Goal: Information Seeking & Learning: Learn about a topic

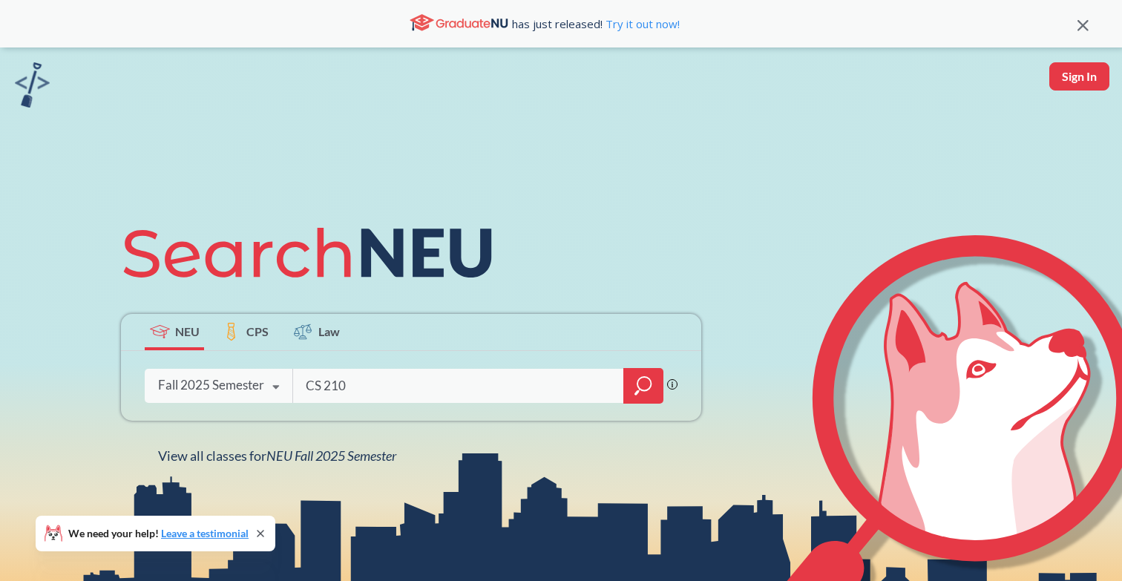
type input "CS 2102"
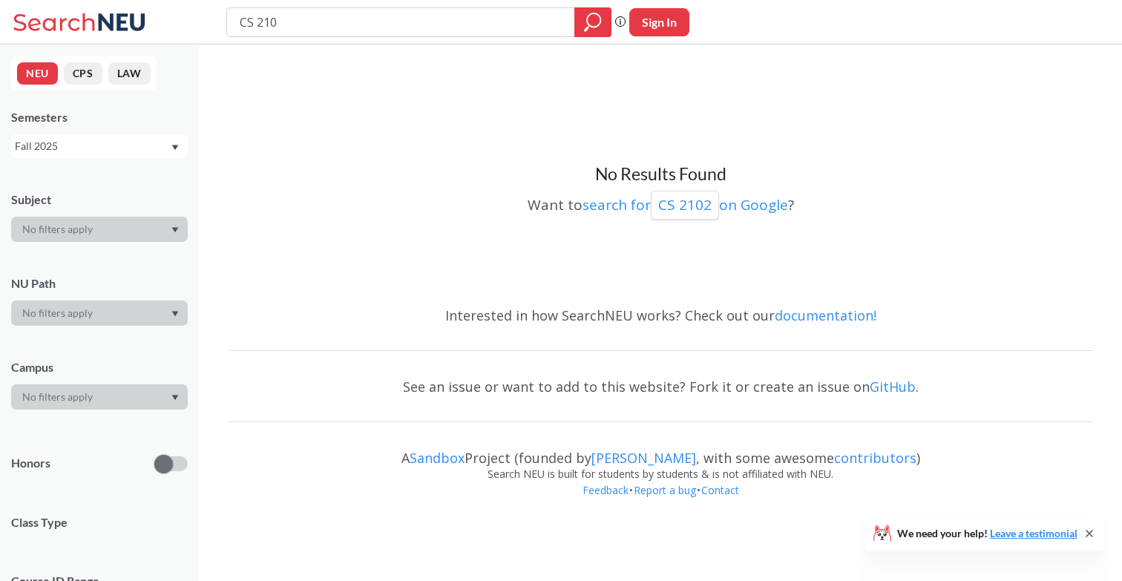
type input "CS 2101"
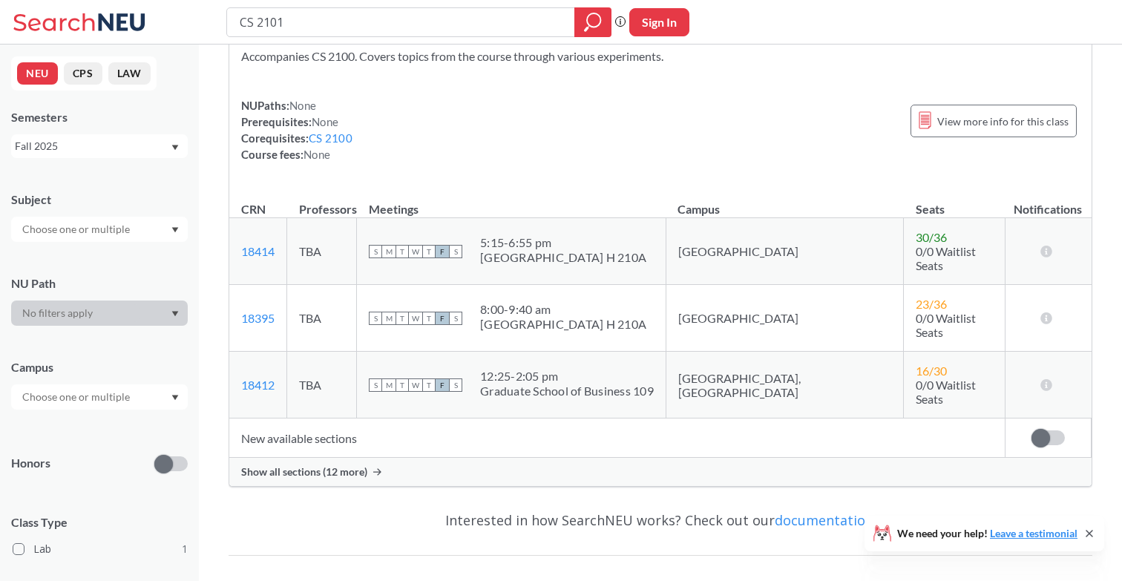
scroll to position [85, 0]
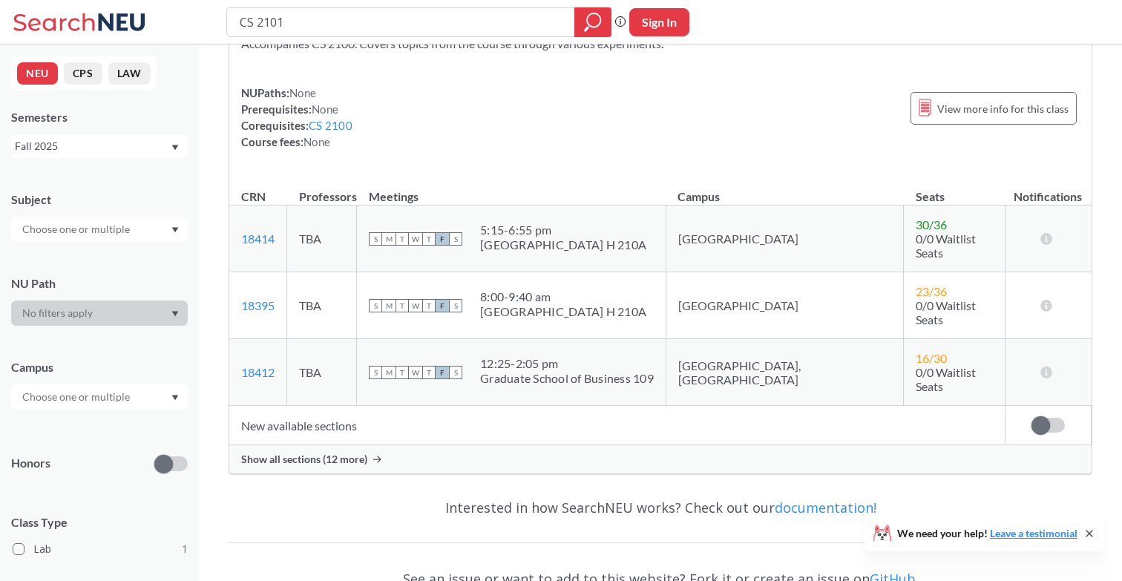
click at [336, 445] on div "Show all sections (12 more)" at bounding box center [660, 459] width 863 height 28
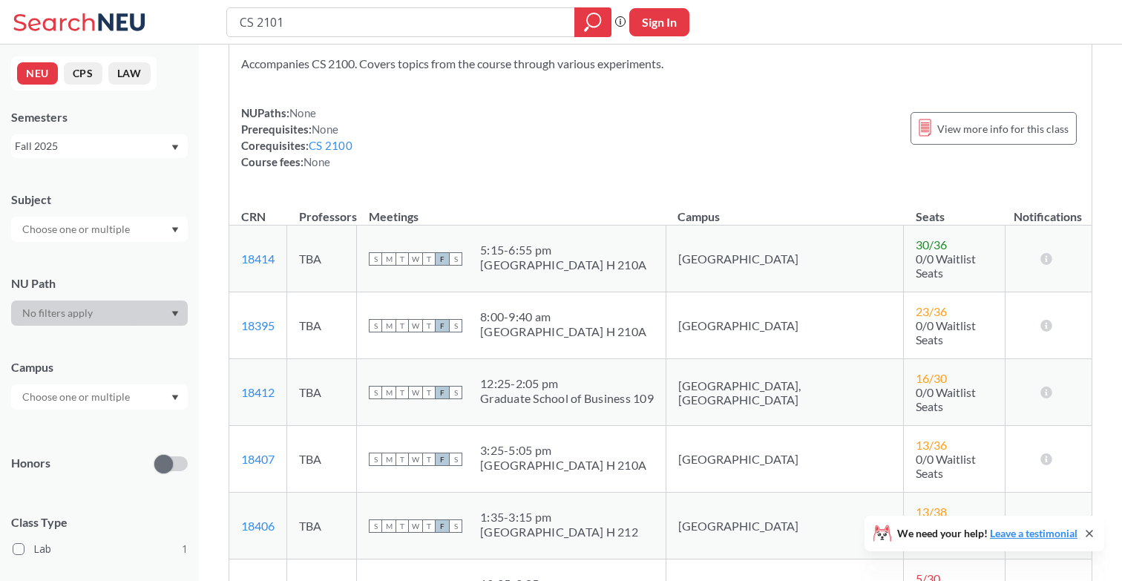
scroll to position [0, 0]
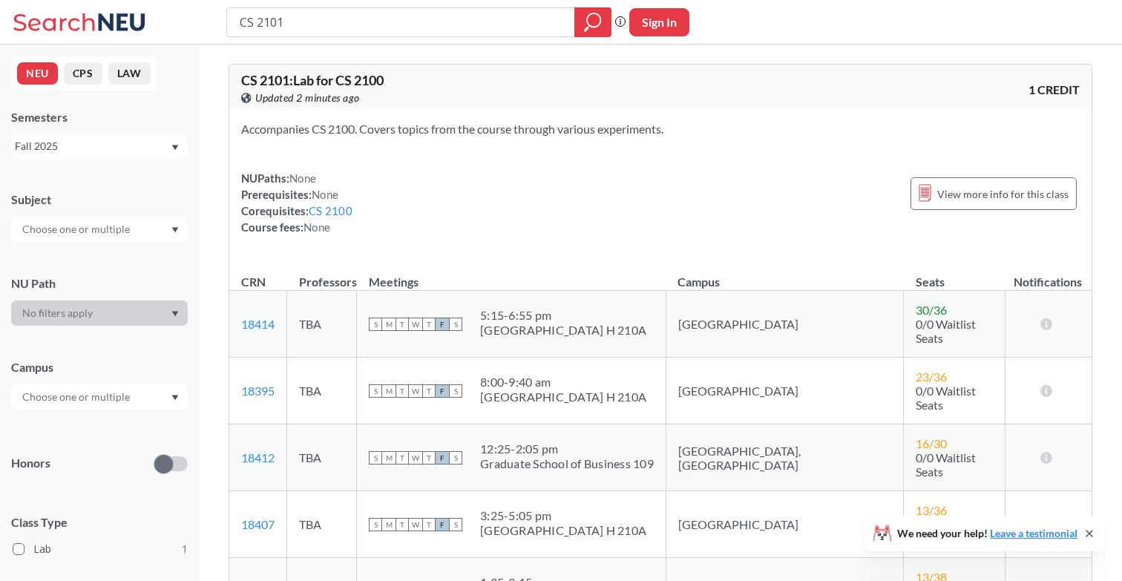
click at [126, 393] on input "text" at bounding box center [77, 397] width 125 height 18
click at [121, 400] on input "text" at bounding box center [77, 397] width 125 height 18
type input "o"
click at [619, 220] on div "NUPaths: None Prerequisites: None Corequisites: CS 2100 Course fees: None View …" at bounding box center [660, 202] width 839 height 65
